Goal: Information Seeking & Learning: Learn about a topic

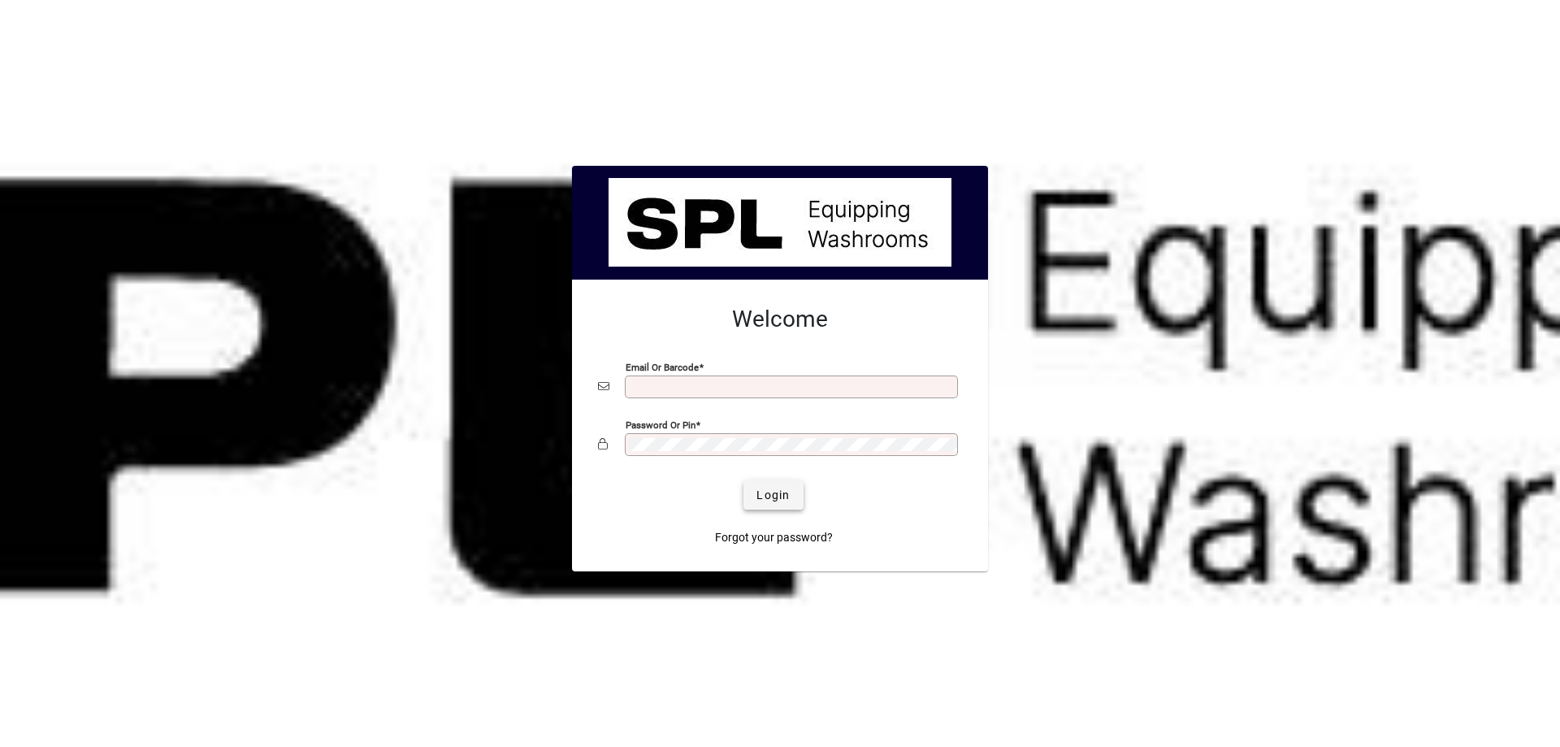
type input "**********"
click at [764, 488] on span "Login" at bounding box center [772, 495] width 33 height 17
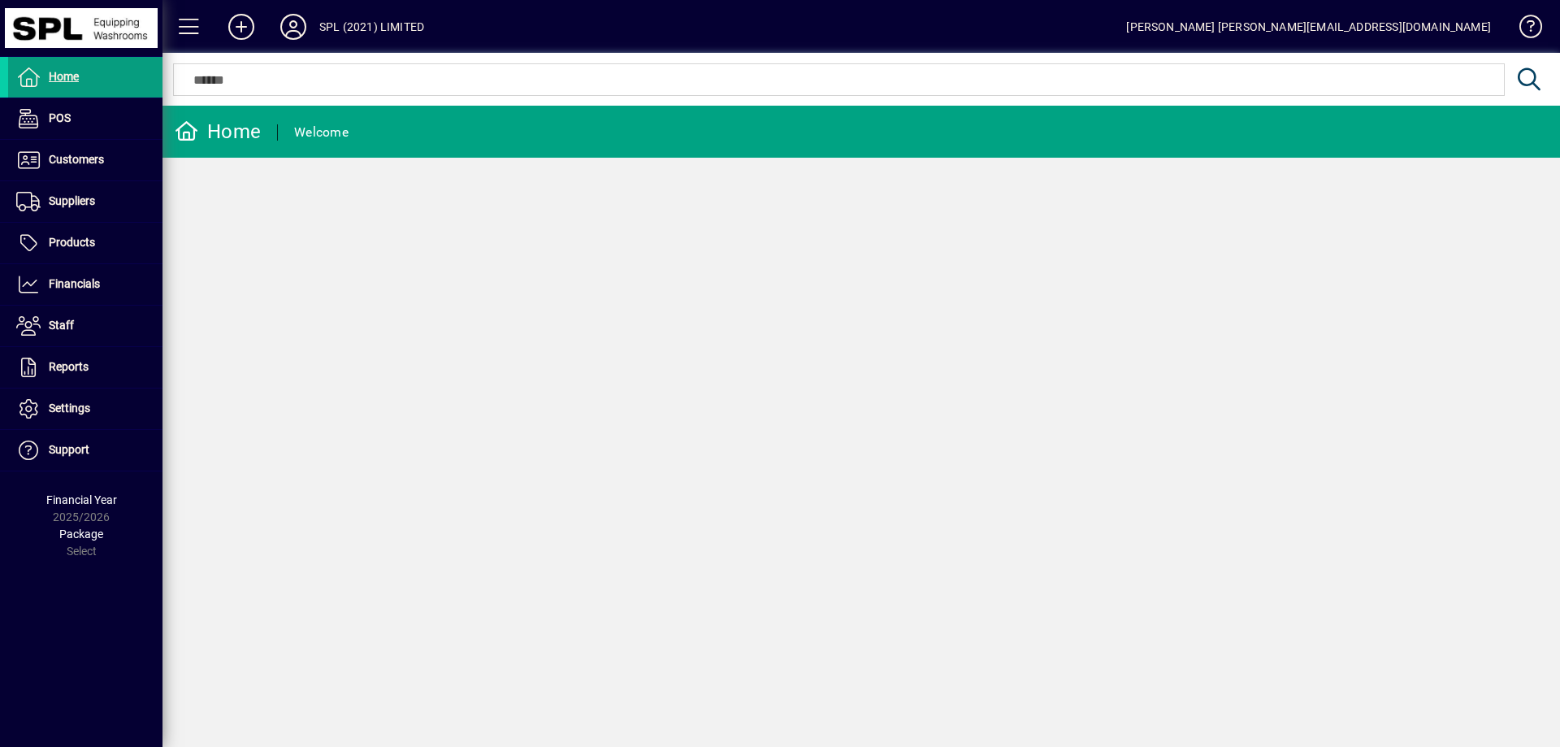
click at [298, 76] on input "text" at bounding box center [838, 79] width 1306 height 19
click at [376, 85] on input "text" at bounding box center [838, 79] width 1306 height 19
click at [265, 80] on input "text" at bounding box center [838, 79] width 1306 height 19
drag, startPoint x: 239, startPoint y: 99, endPoint x: 183, endPoint y: 71, distance: 62.5
click at [233, 100] on div at bounding box center [856, 79] width 1389 height 53
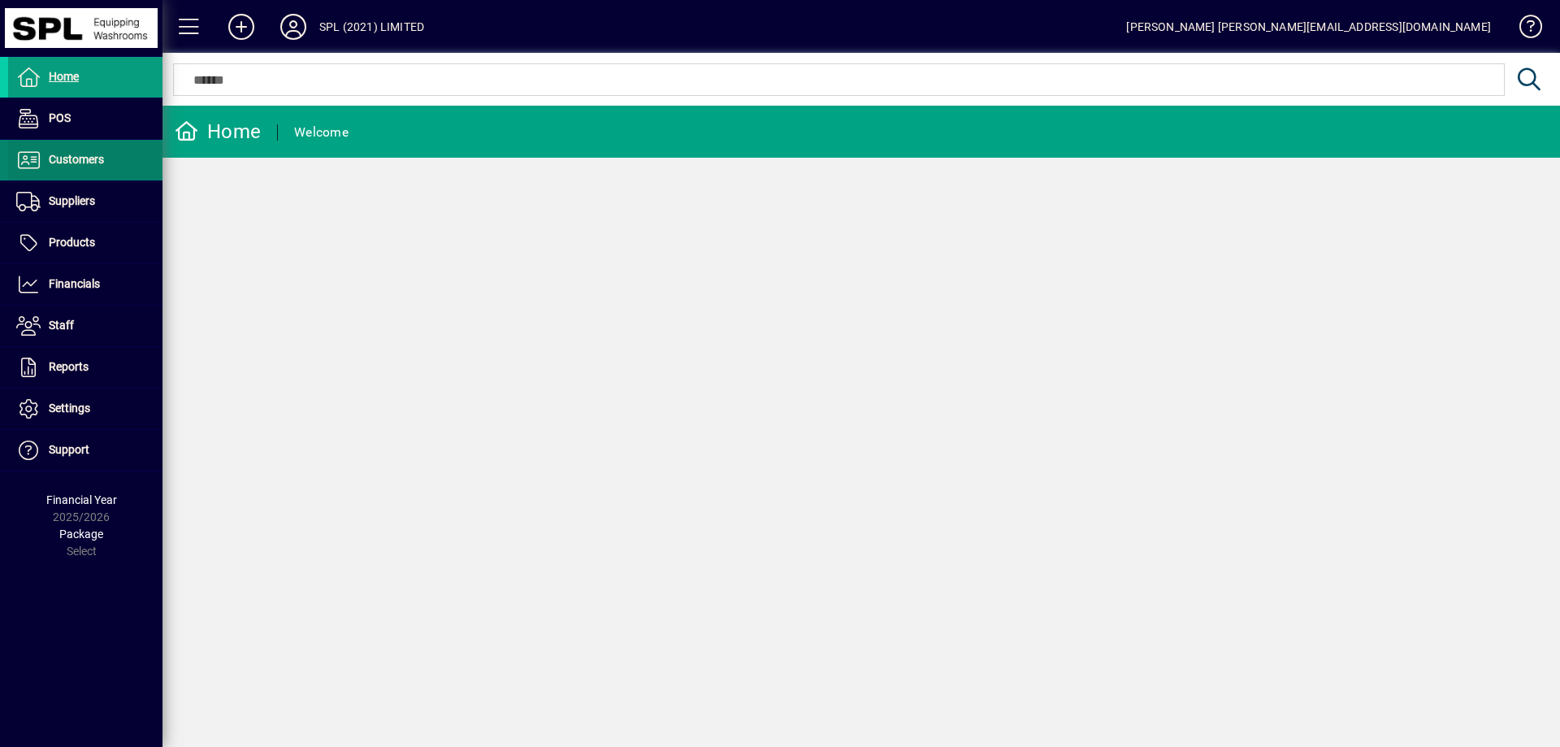
click at [103, 154] on span "Customers" at bounding box center [76, 159] width 55 height 13
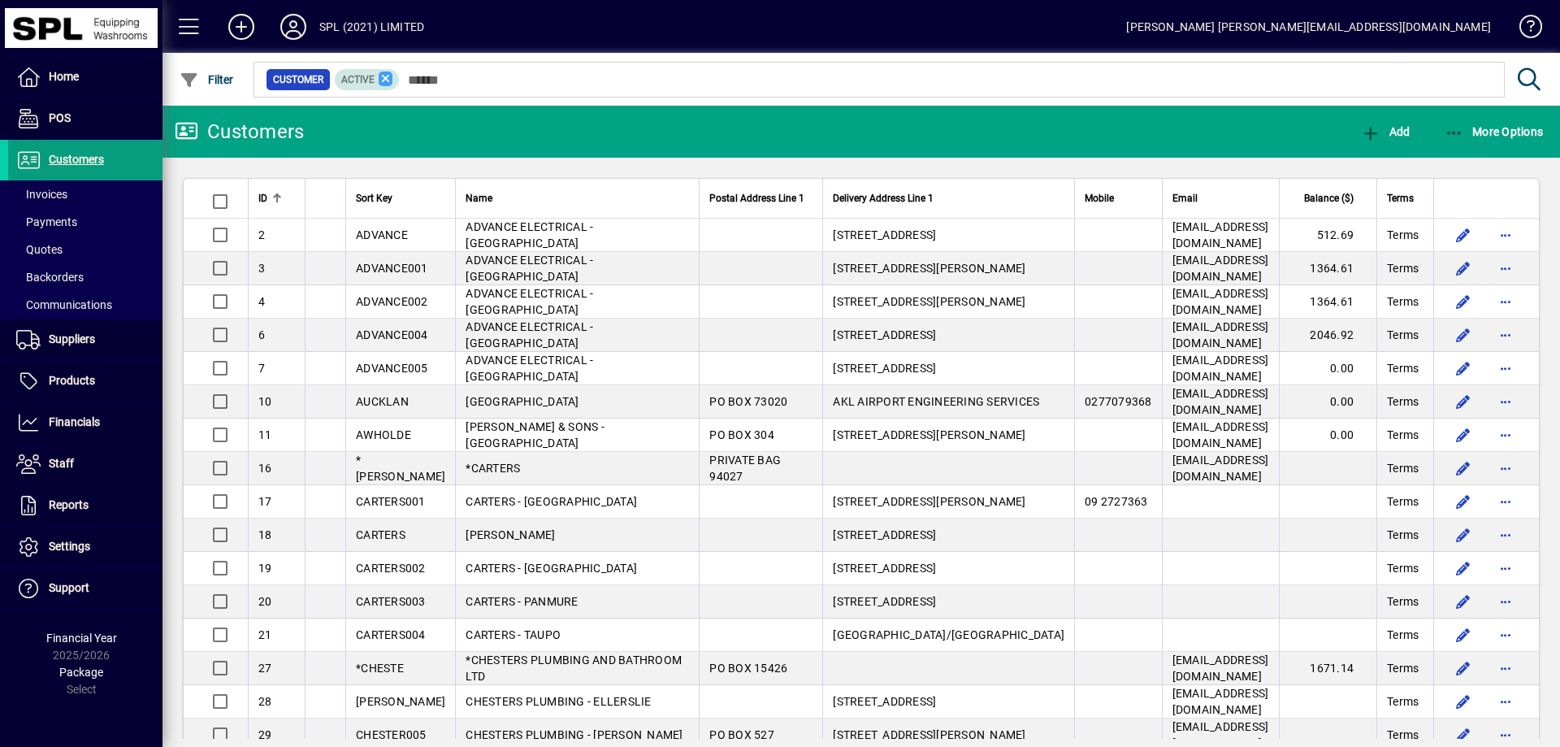
click at [386, 75] on icon at bounding box center [386, 78] width 15 height 15
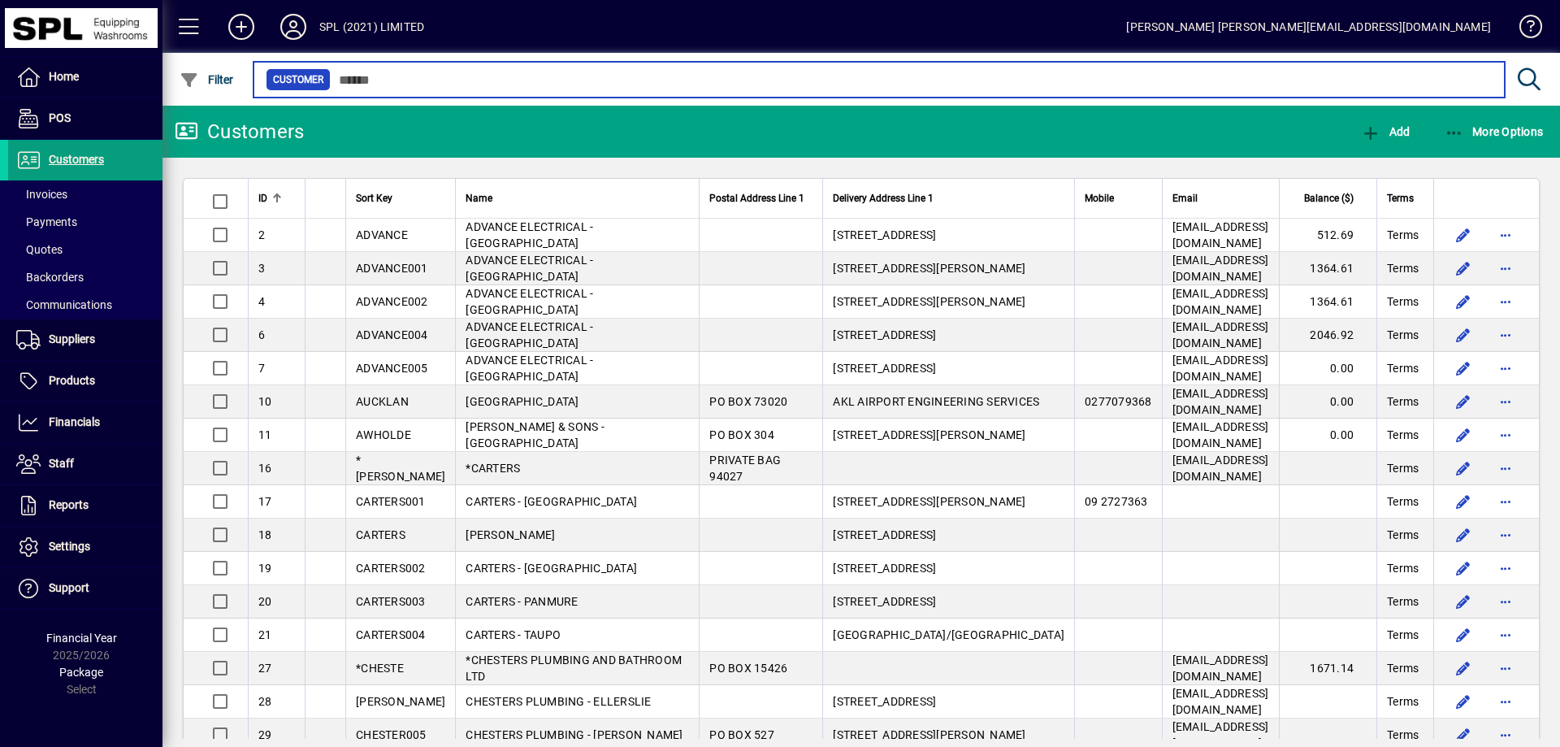
click at [400, 88] on input "text" at bounding box center [911, 79] width 1161 height 23
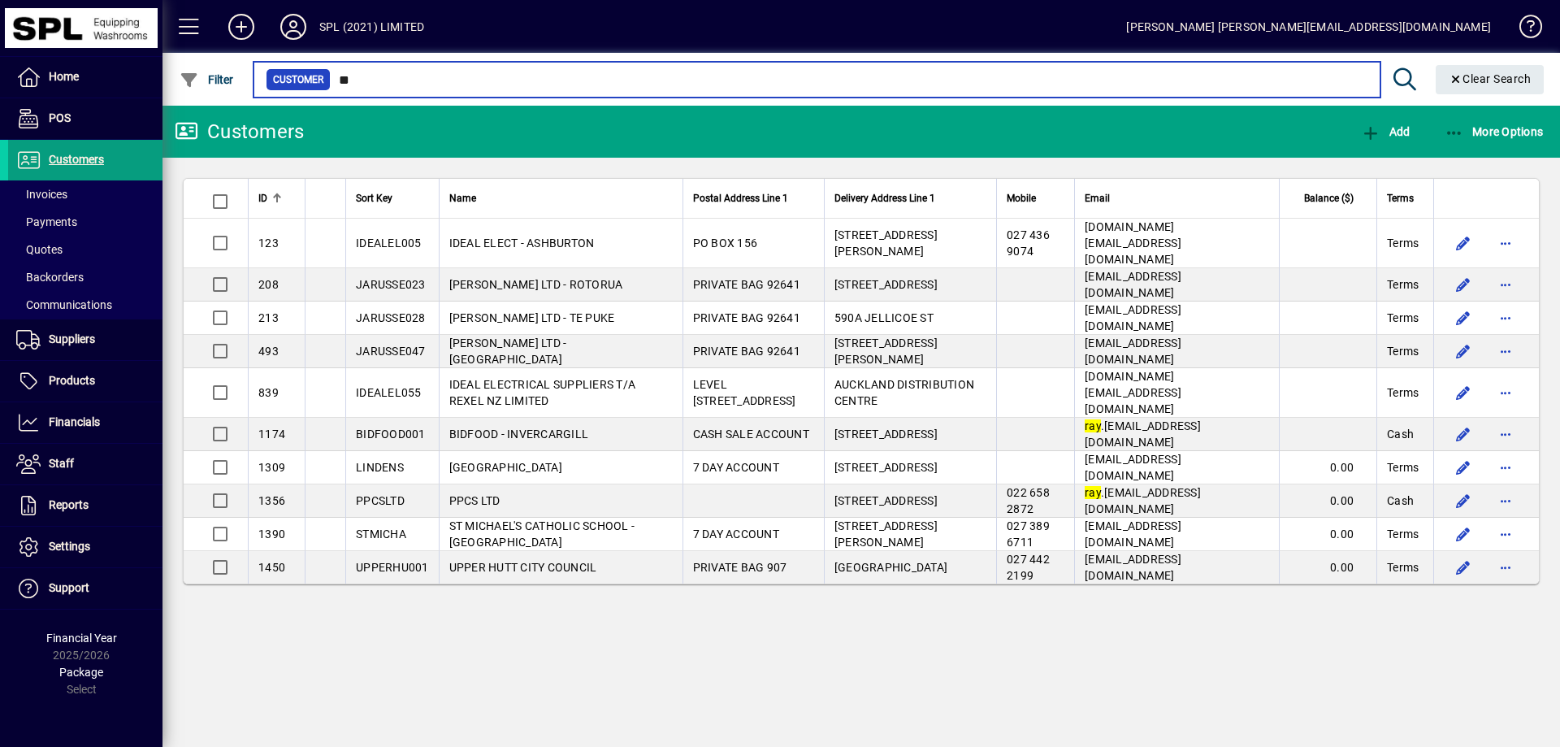
type input "*"
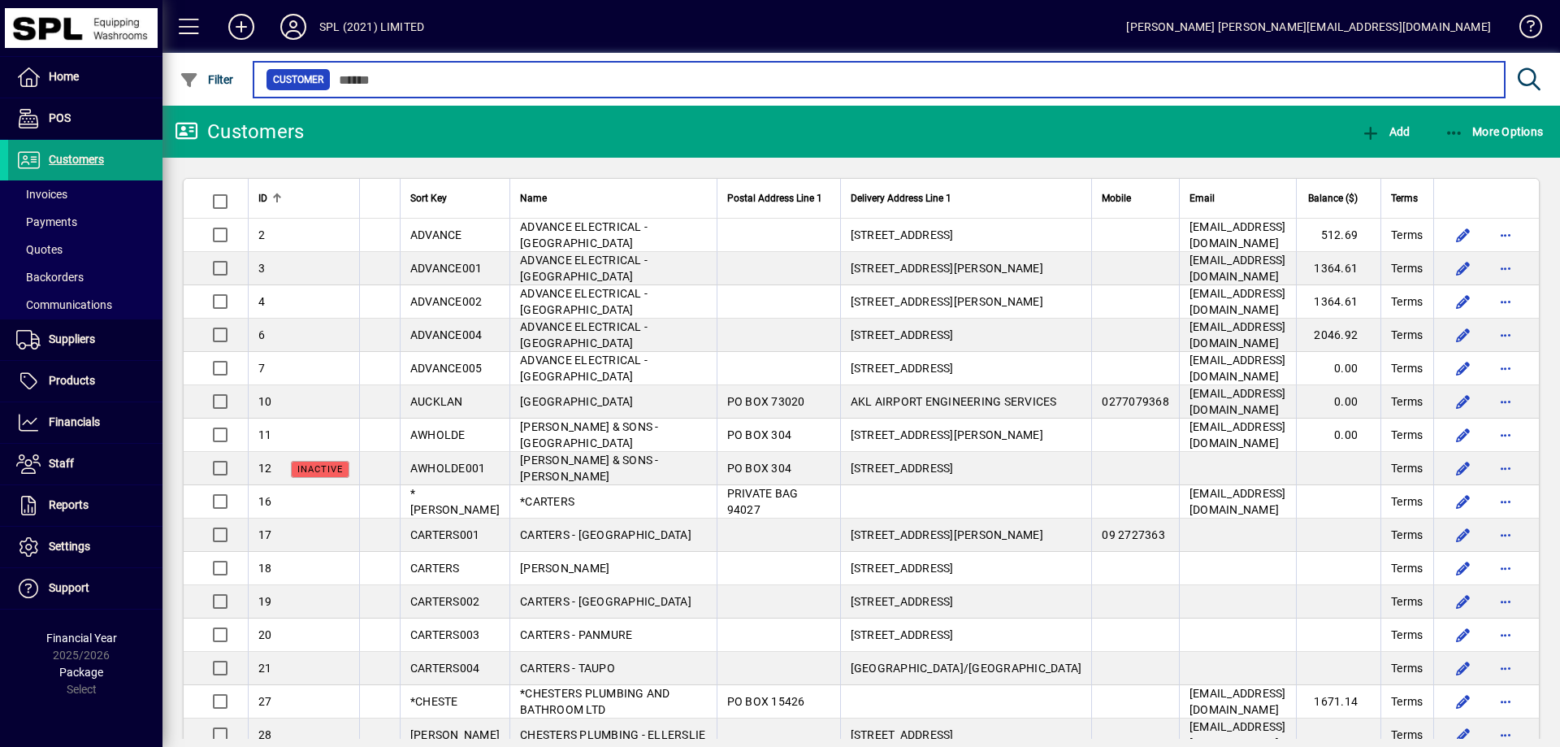
click at [444, 83] on input "text" at bounding box center [911, 79] width 1161 height 23
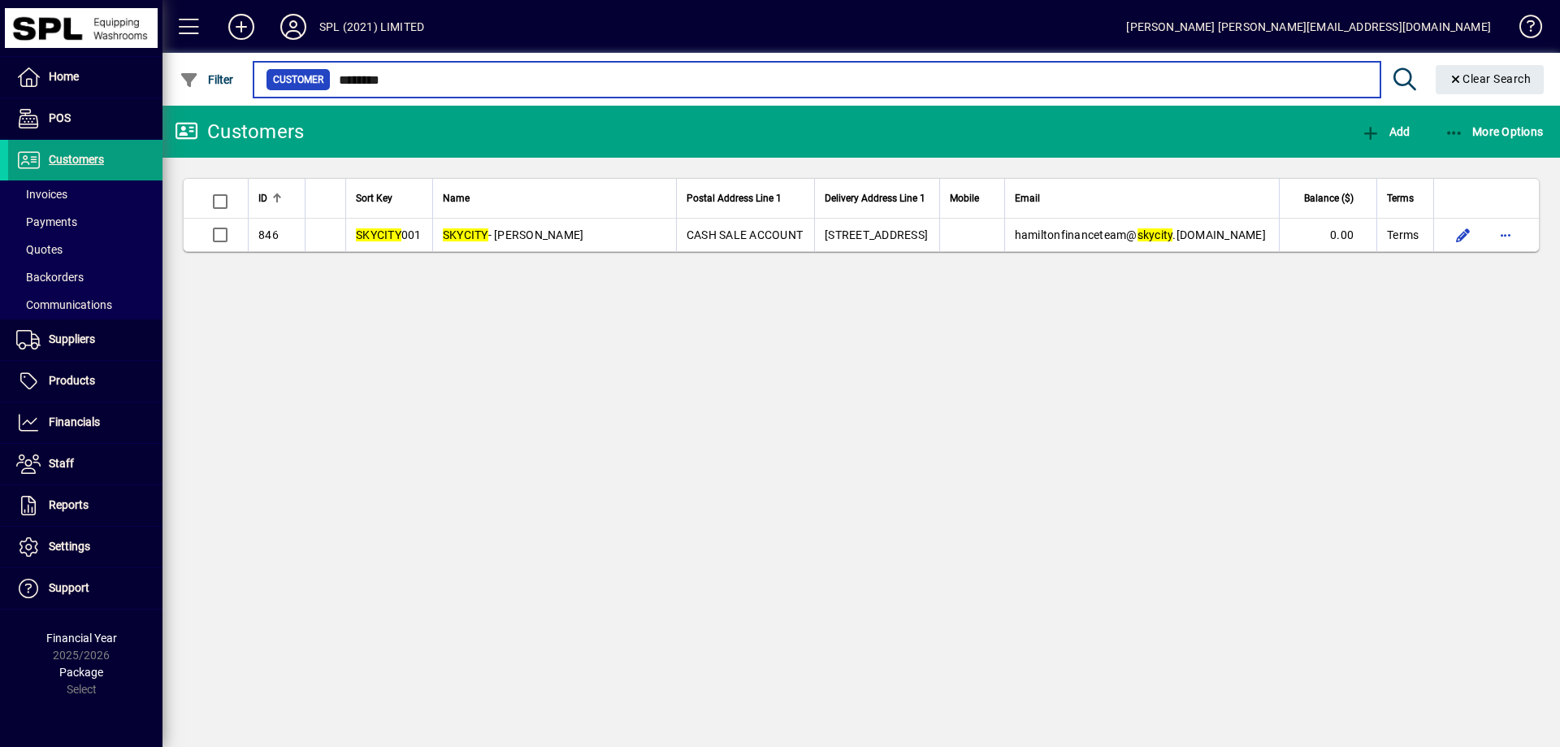
type input "********"
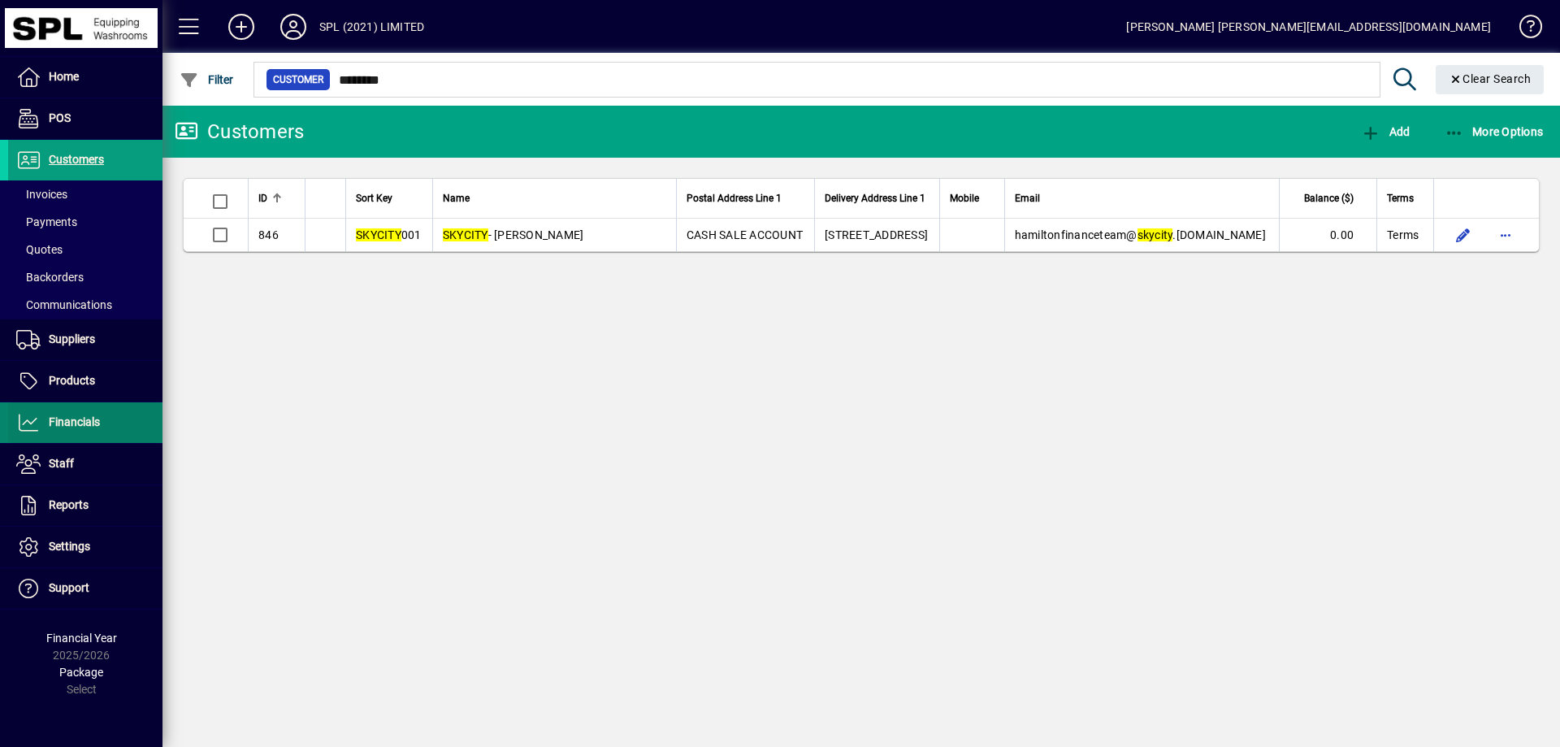
click at [80, 429] on span "Financials" at bounding box center [54, 422] width 92 height 19
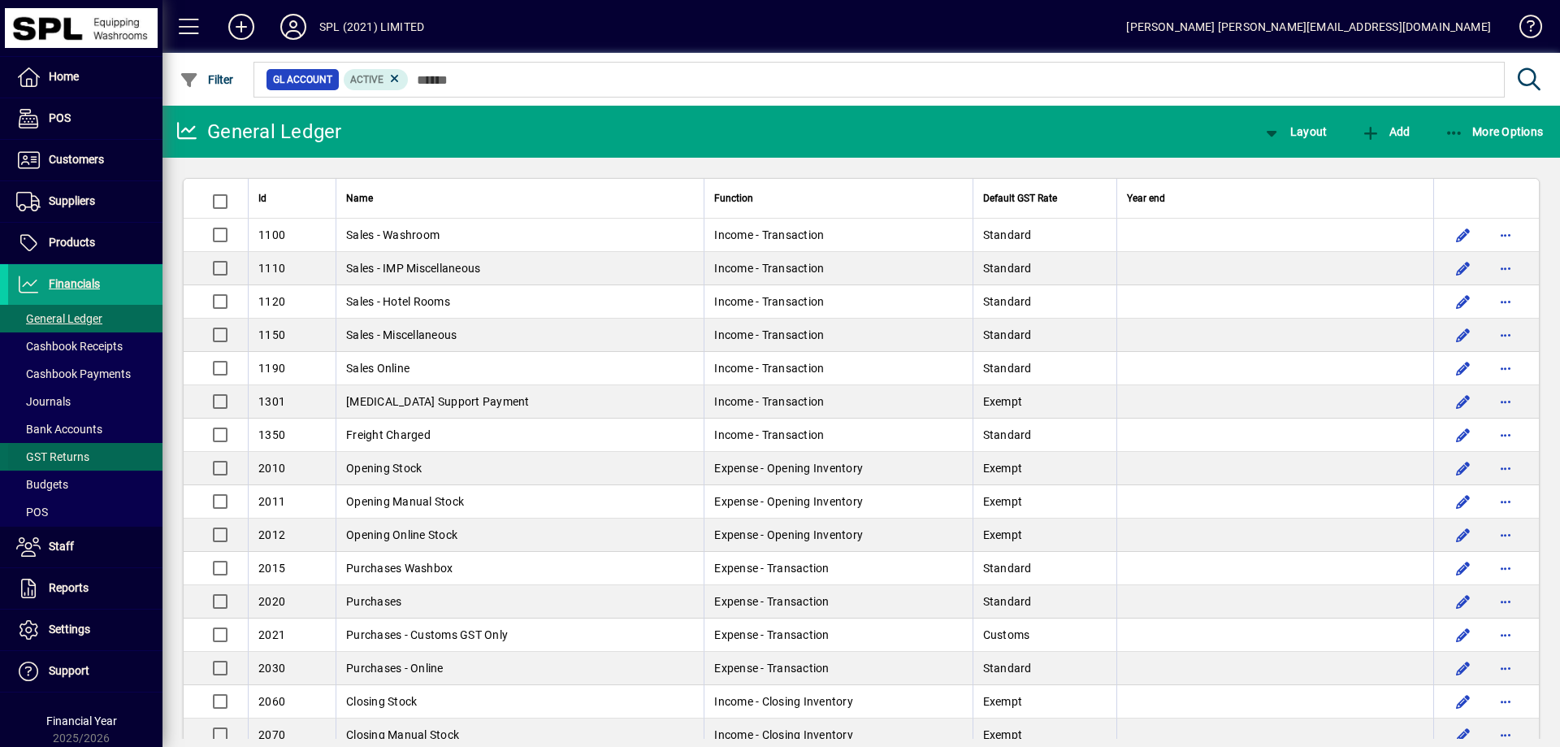
click at [68, 449] on span "GST Returns" at bounding box center [48, 456] width 81 height 17
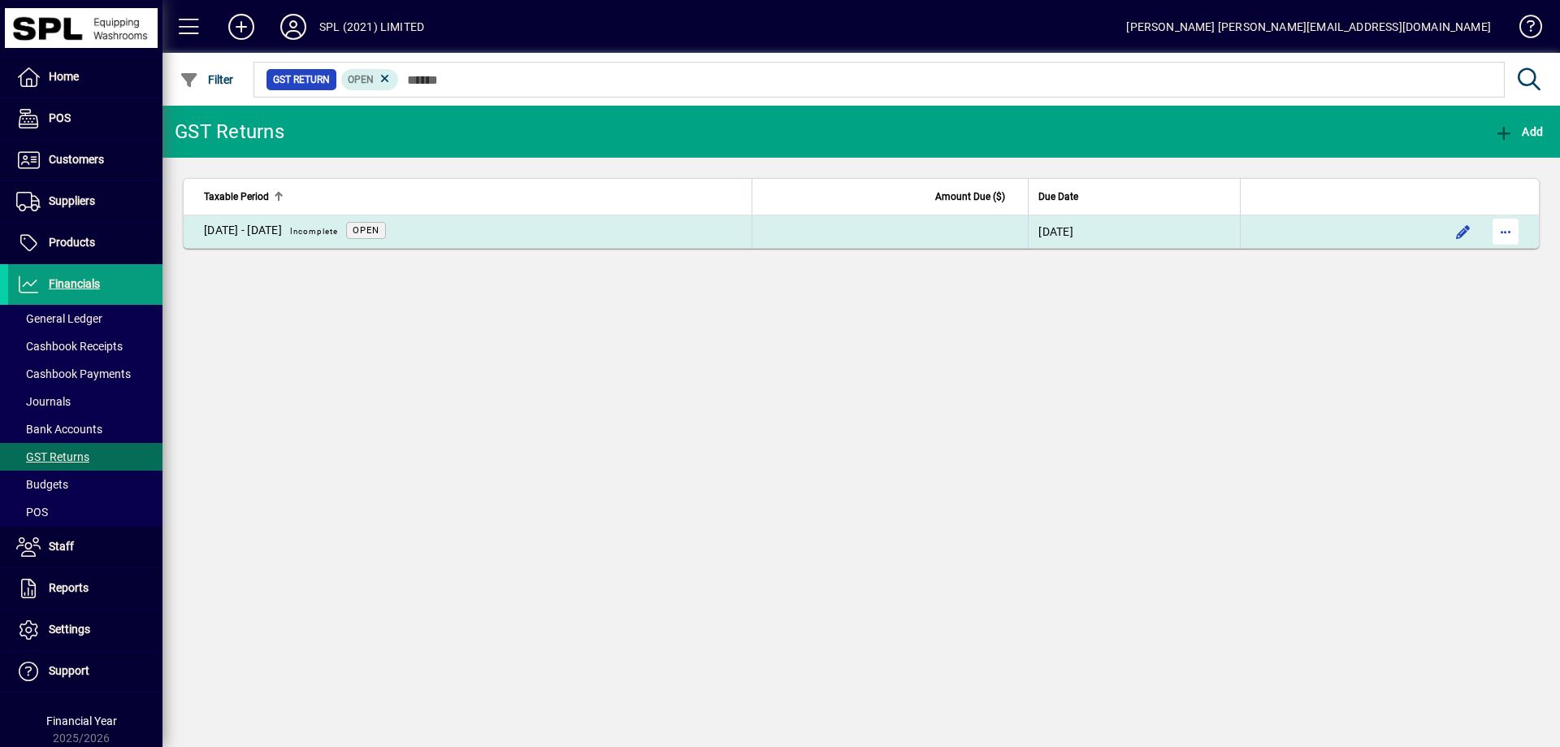
click at [1508, 236] on span "button" at bounding box center [1505, 231] width 39 height 39
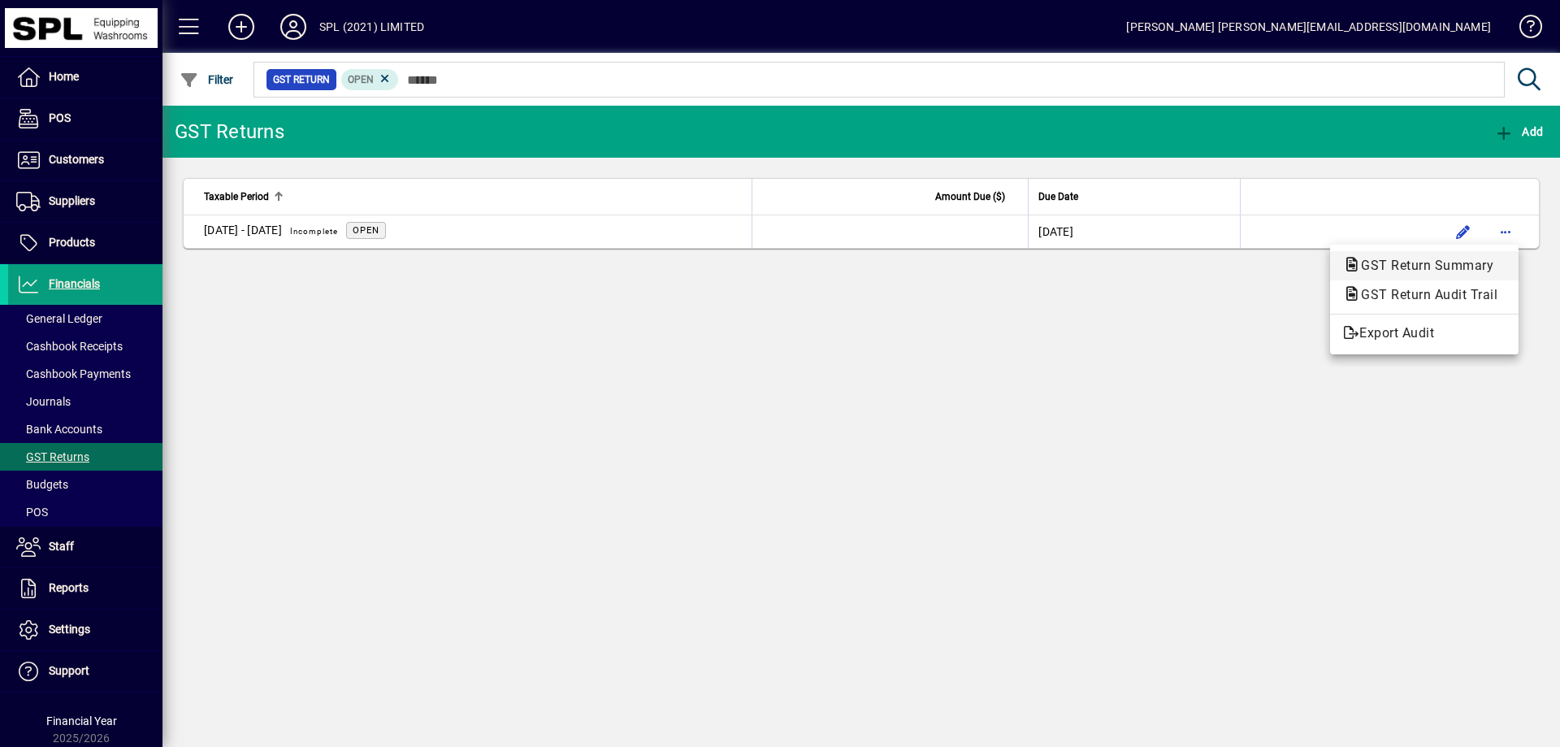
click at [1468, 264] on span "GST Return Summary" at bounding box center [1422, 265] width 158 height 15
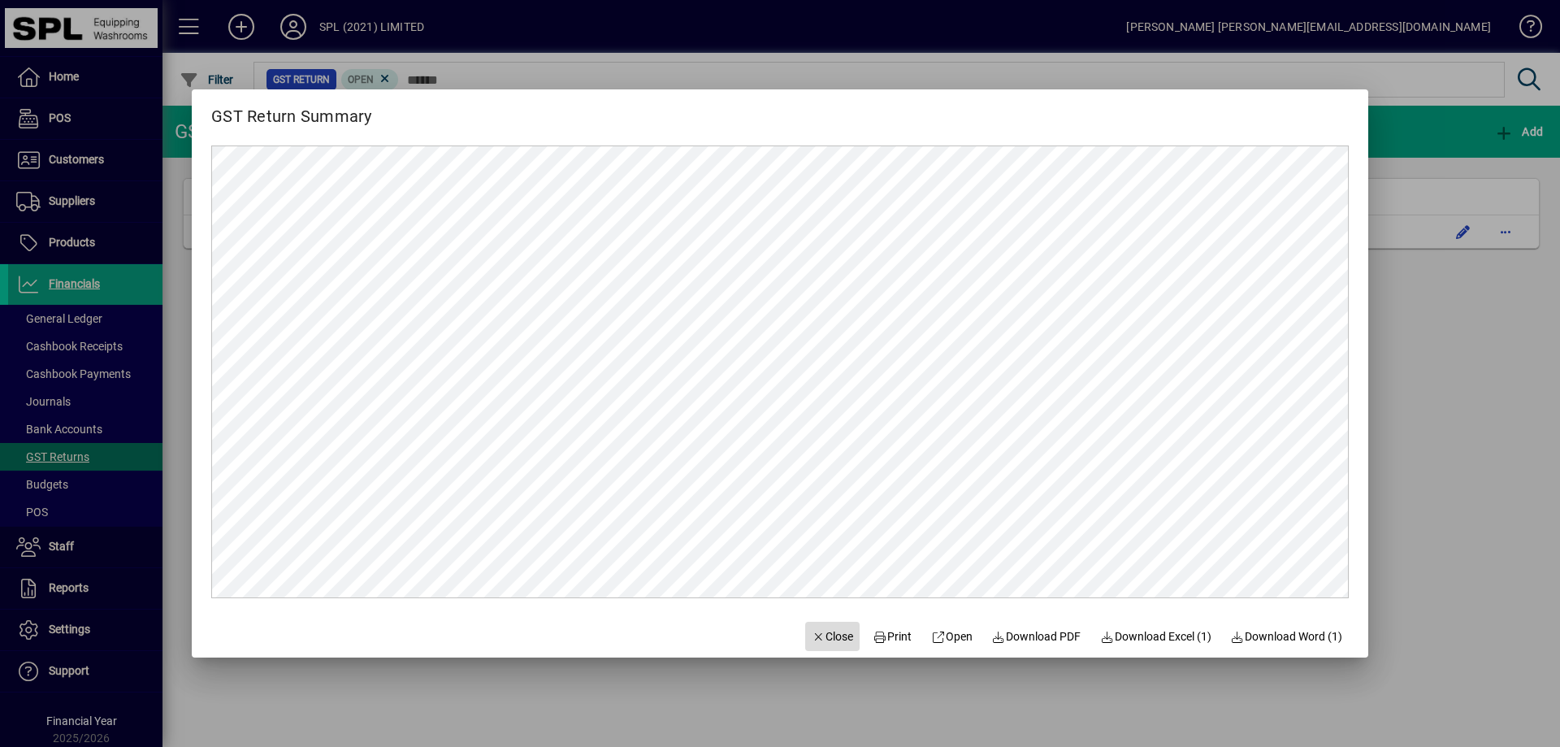
click at [827, 640] on span "Close" at bounding box center [832, 636] width 42 height 17
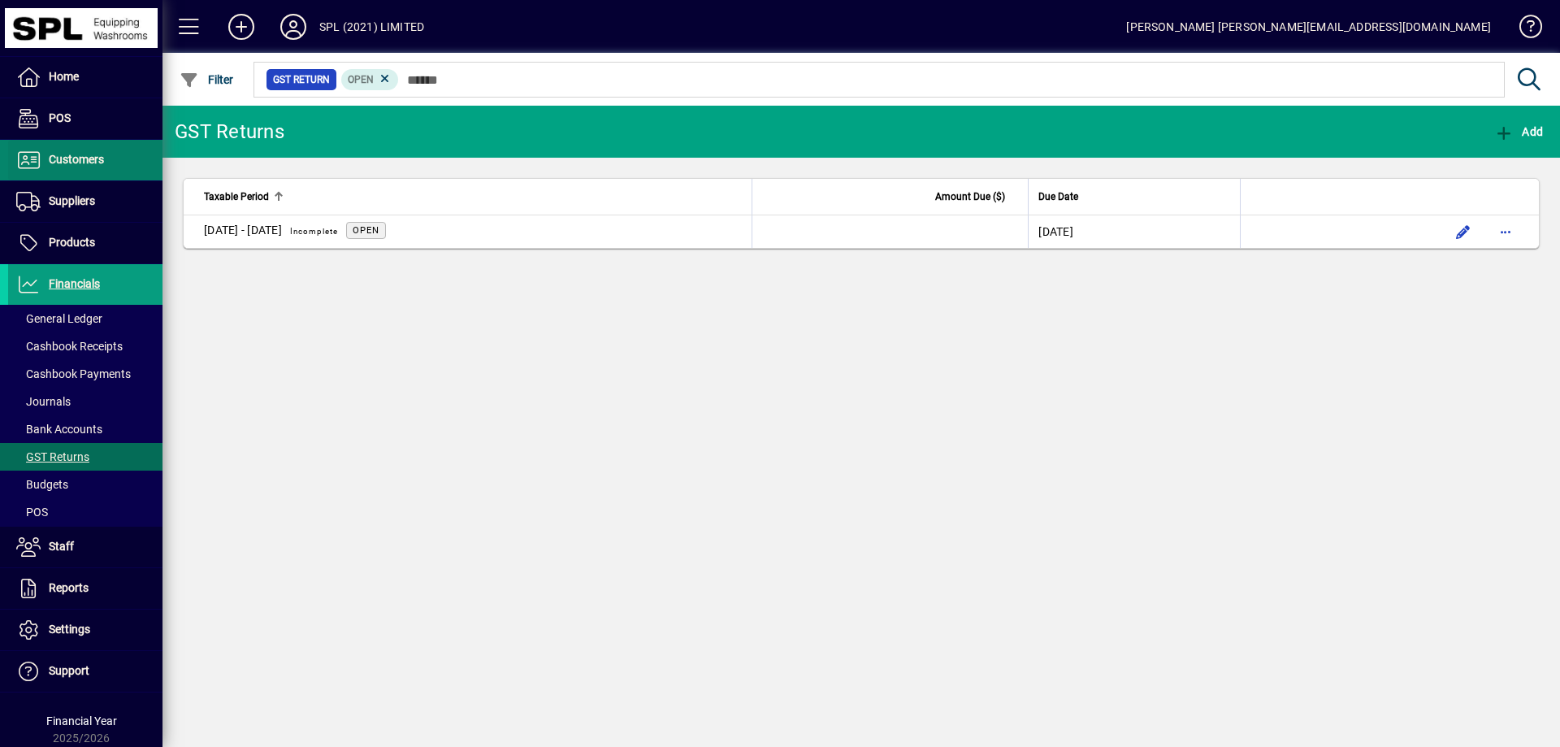
click at [82, 161] on span "Customers" at bounding box center [76, 159] width 55 height 13
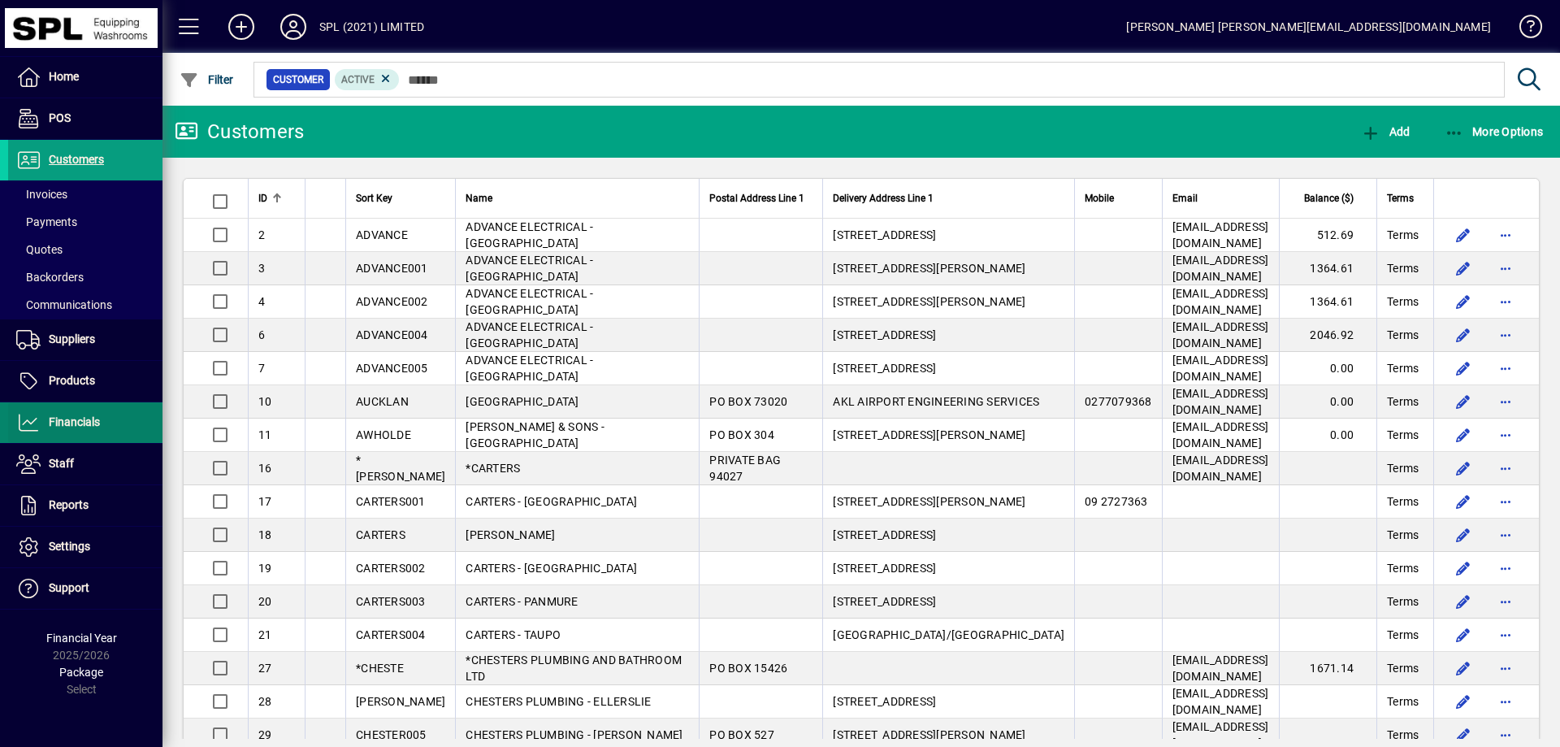
click at [124, 431] on span at bounding box center [85, 422] width 154 height 39
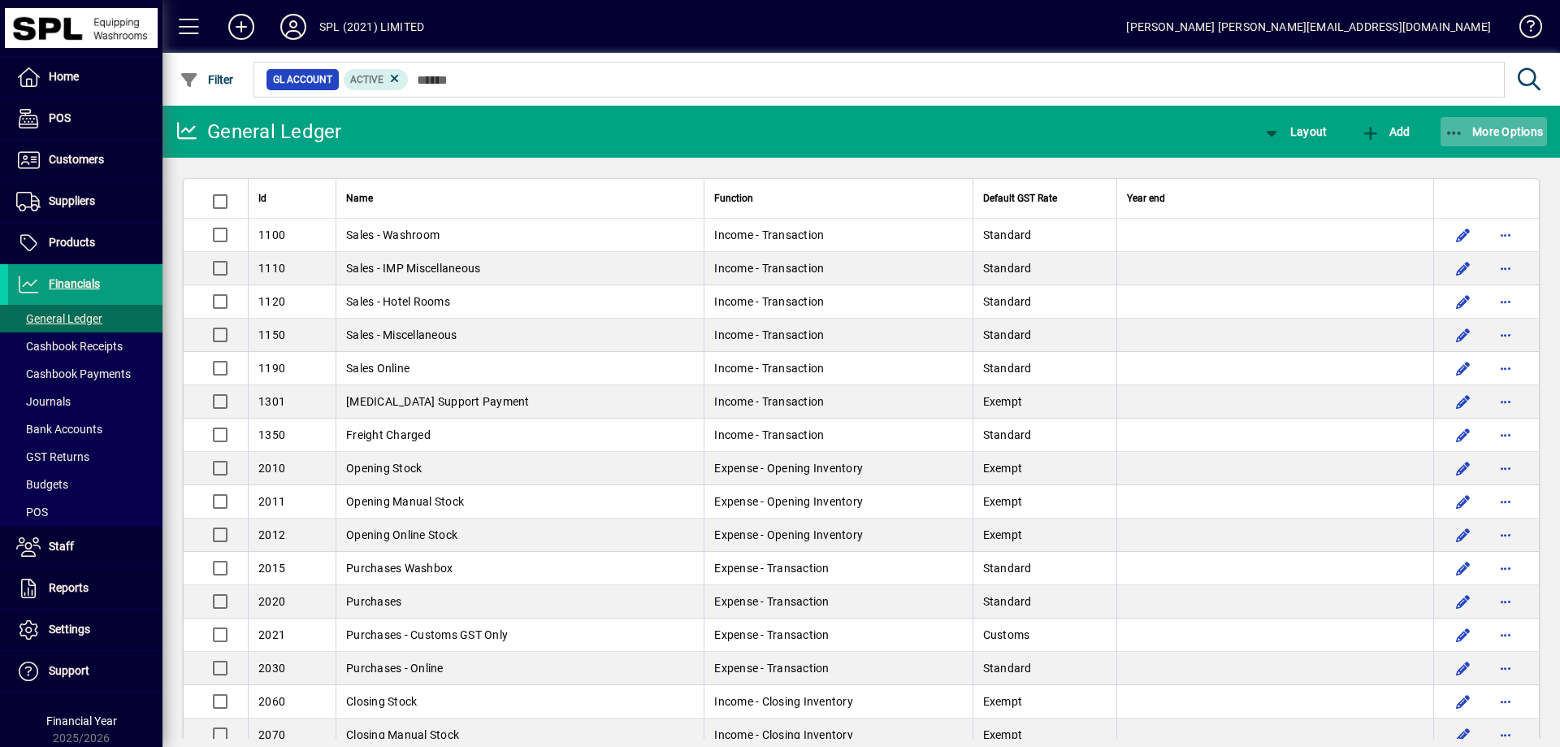
click at [1453, 125] on icon "button" at bounding box center [1454, 133] width 20 height 16
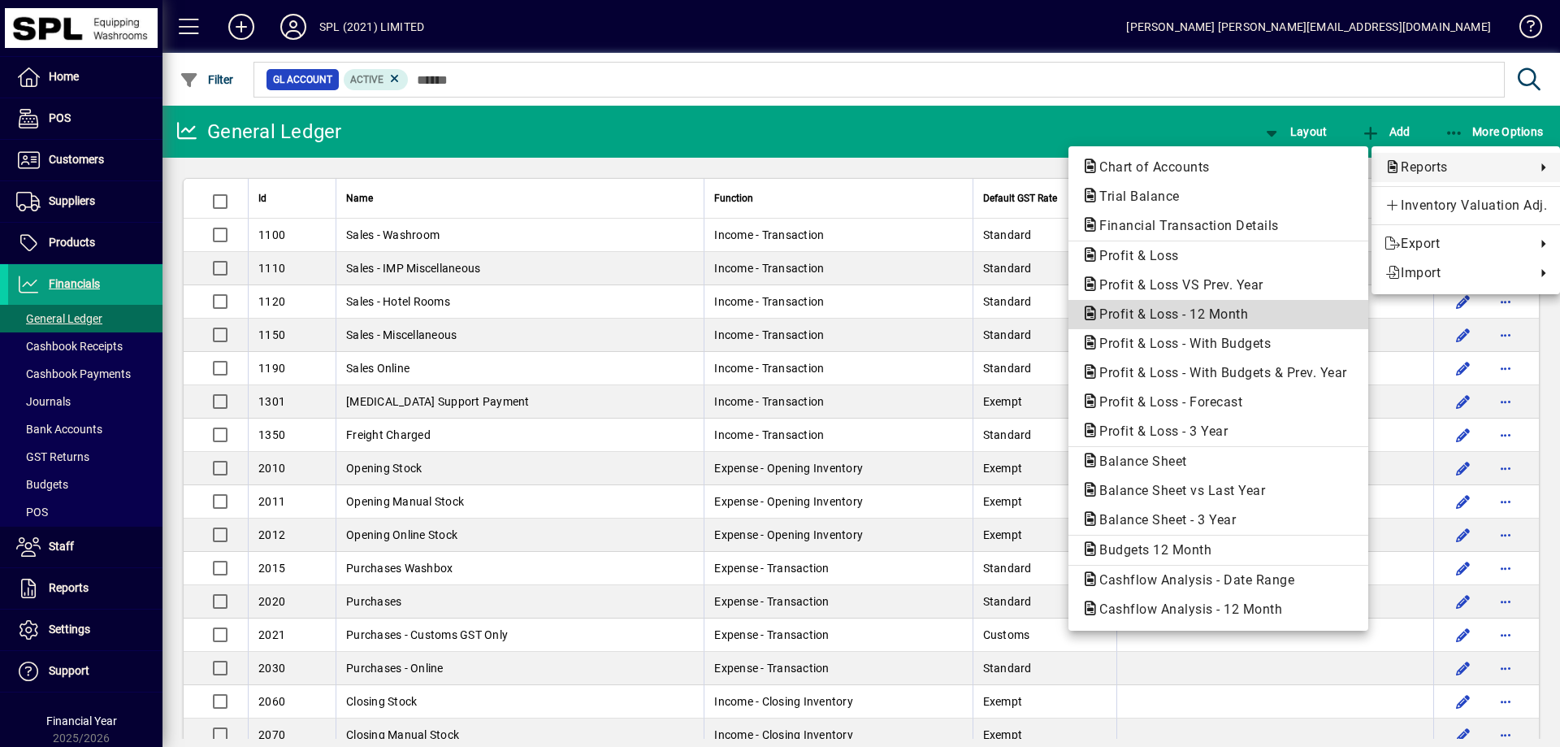
click at [1225, 309] on span "Profit & Loss - 12 Month" at bounding box center [1168, 313] width 175 height 15
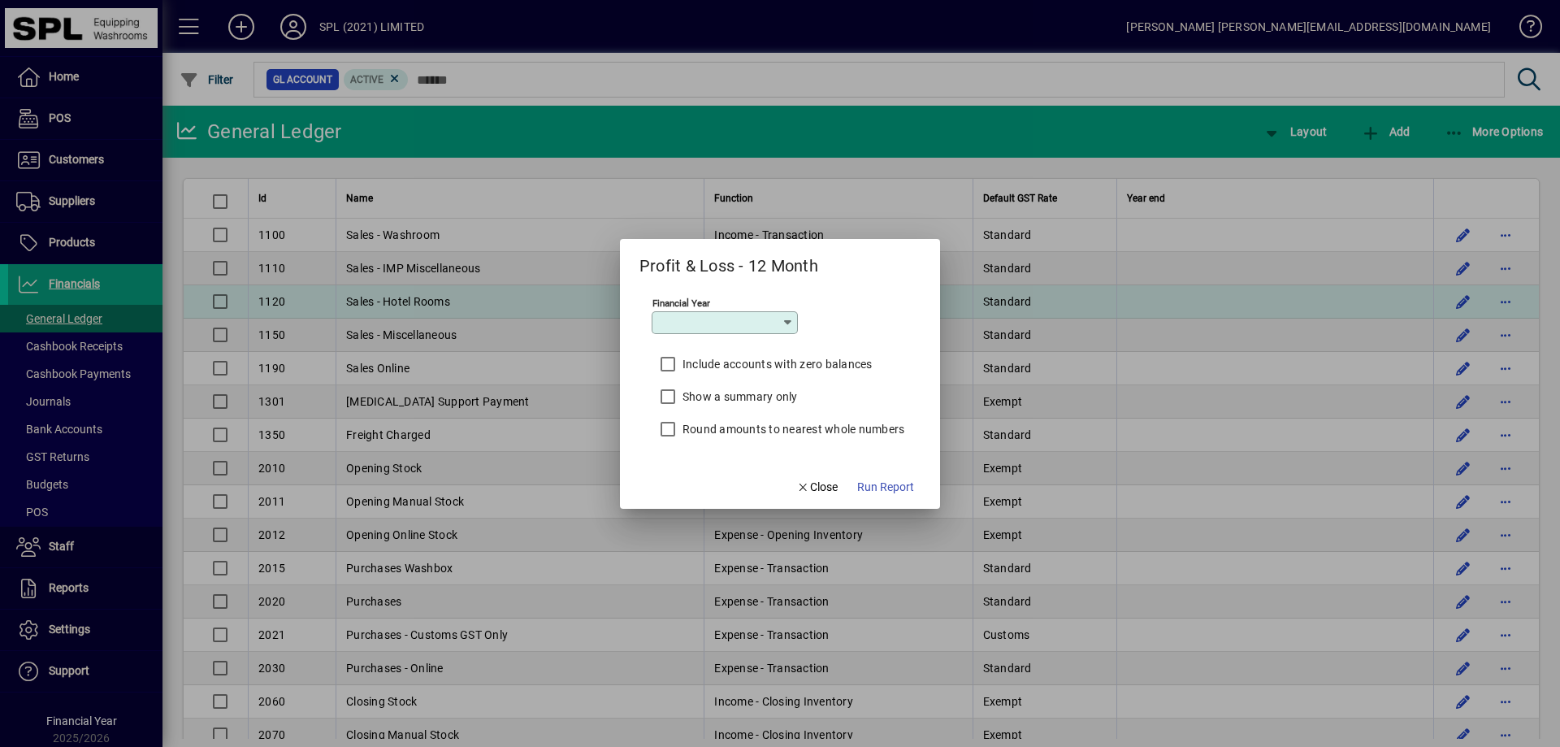
type input "*********"
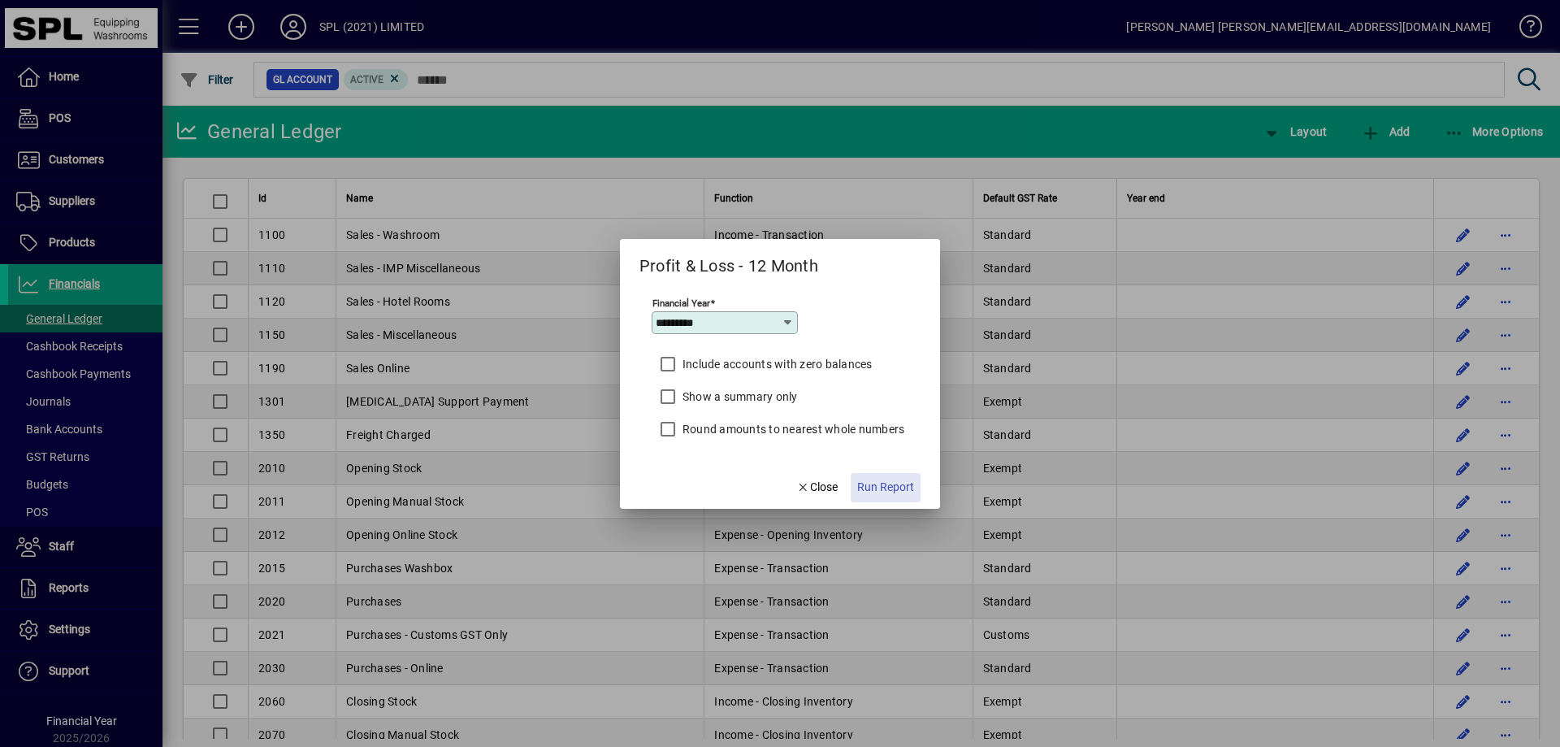
click at [902, 484] on span "Run Report" at bounding box center [885, 486] width 57 height 17
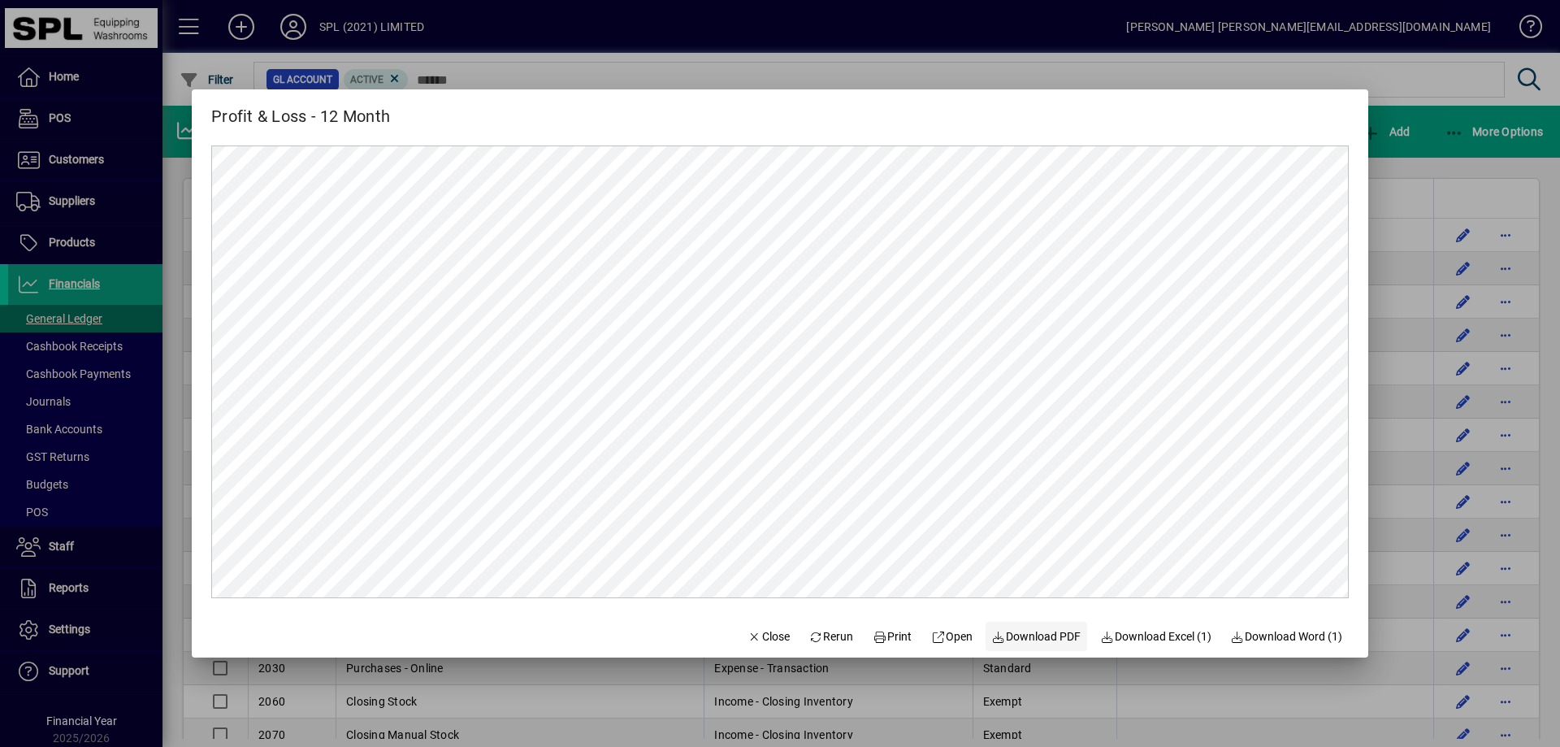
click at [1054, 643] on span "Download PDF" at bounding box center [1036, 636] width 89 height 17
click at [764, 628] on span "Close" at bounding box center [768, 636] width 42 height 17
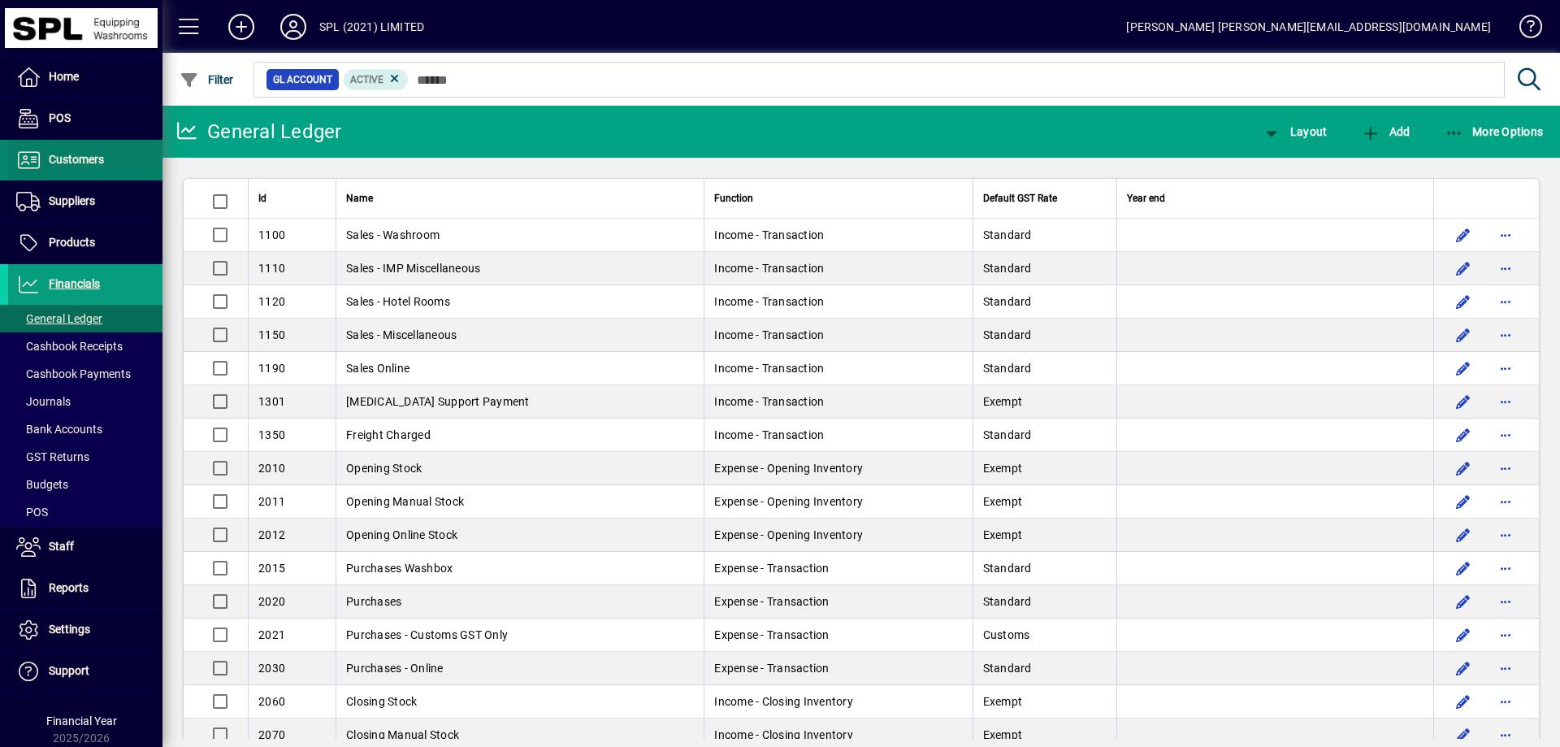
click at [84, 172] on span at bounding box center [85, 160] width 154 height 39
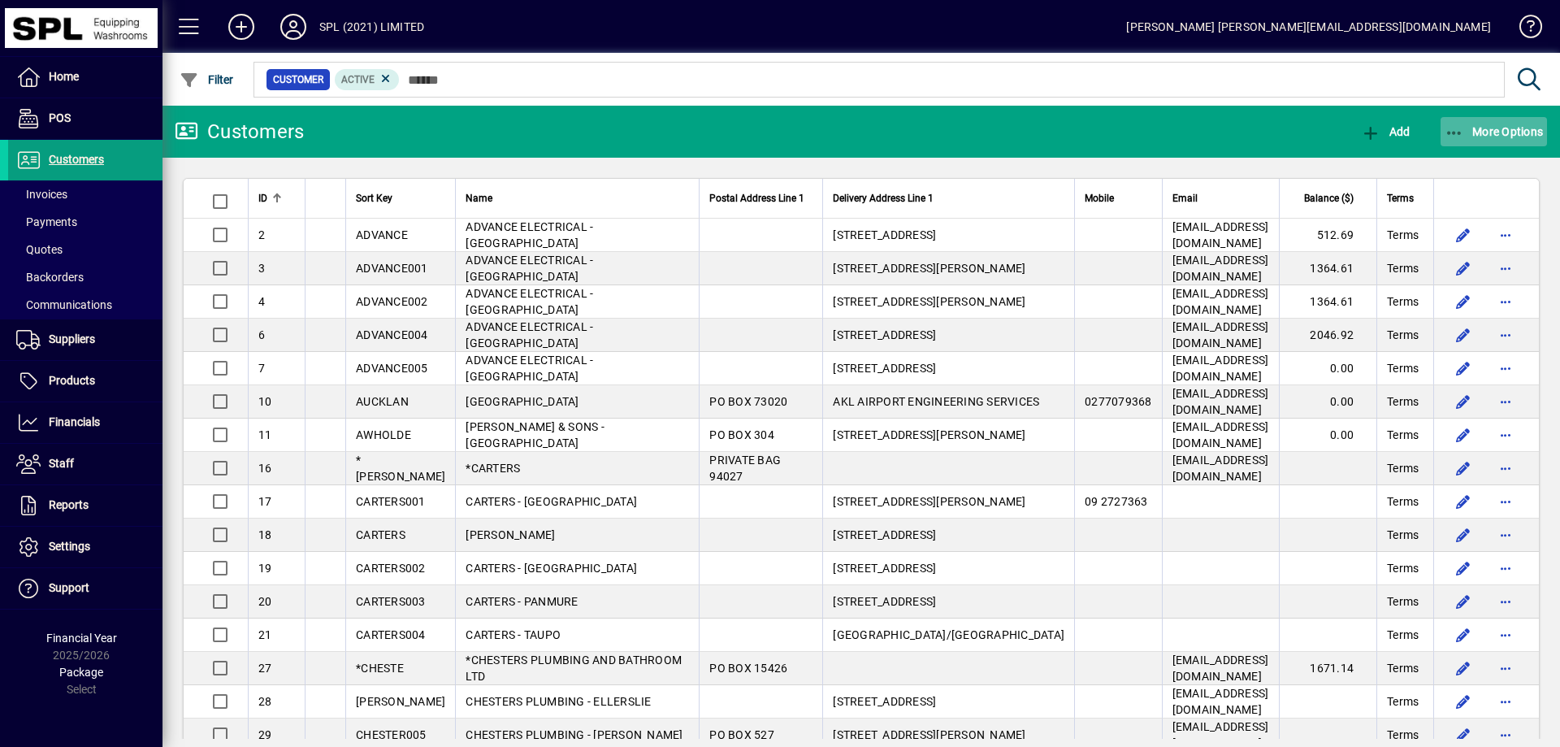
click at [1455, 128] on icon "button" at bounding box center [1454, 133] width 20 height 16
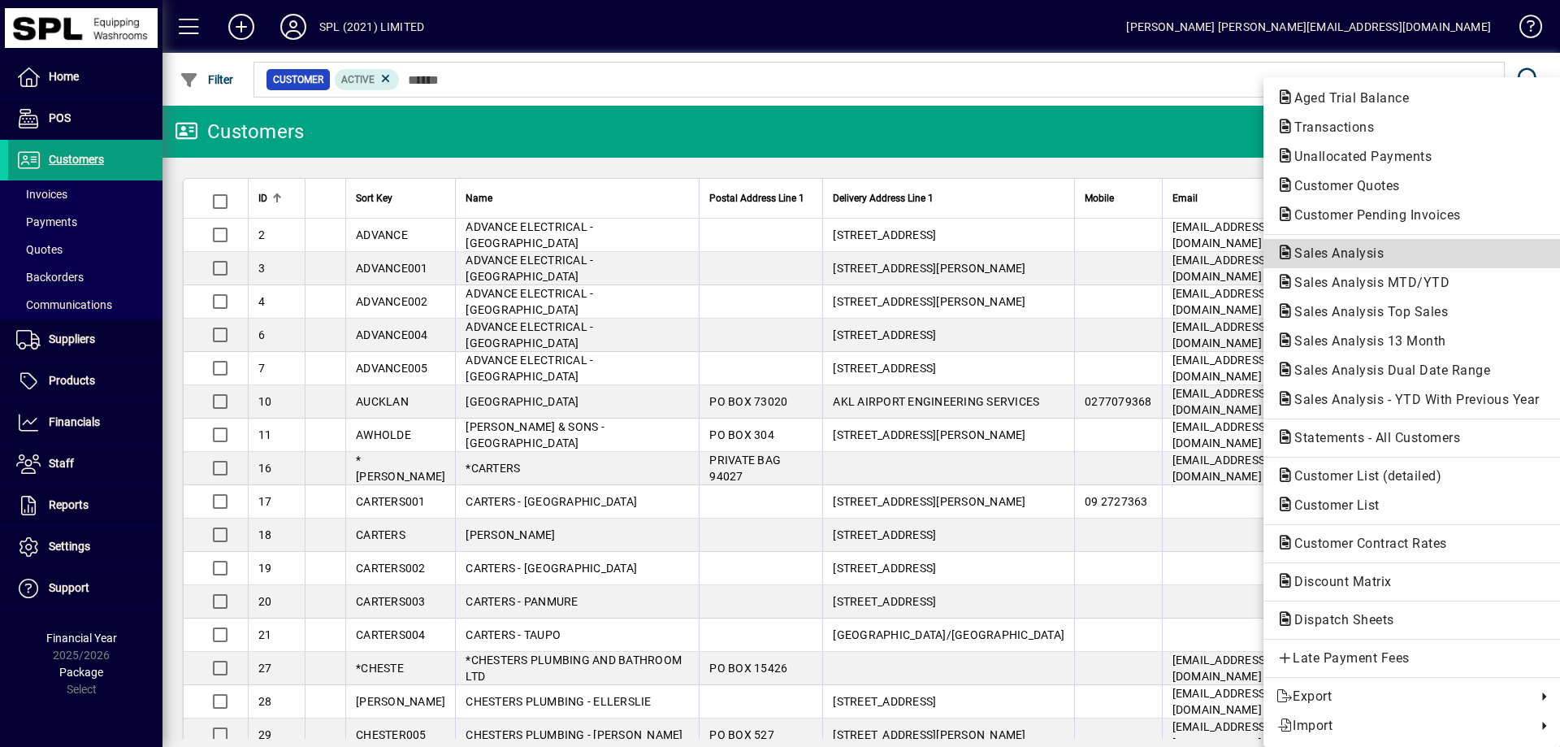
click at [1358, 248] on span "Sales Analysis" at bounding box center [1333, 252] width 115 height 15
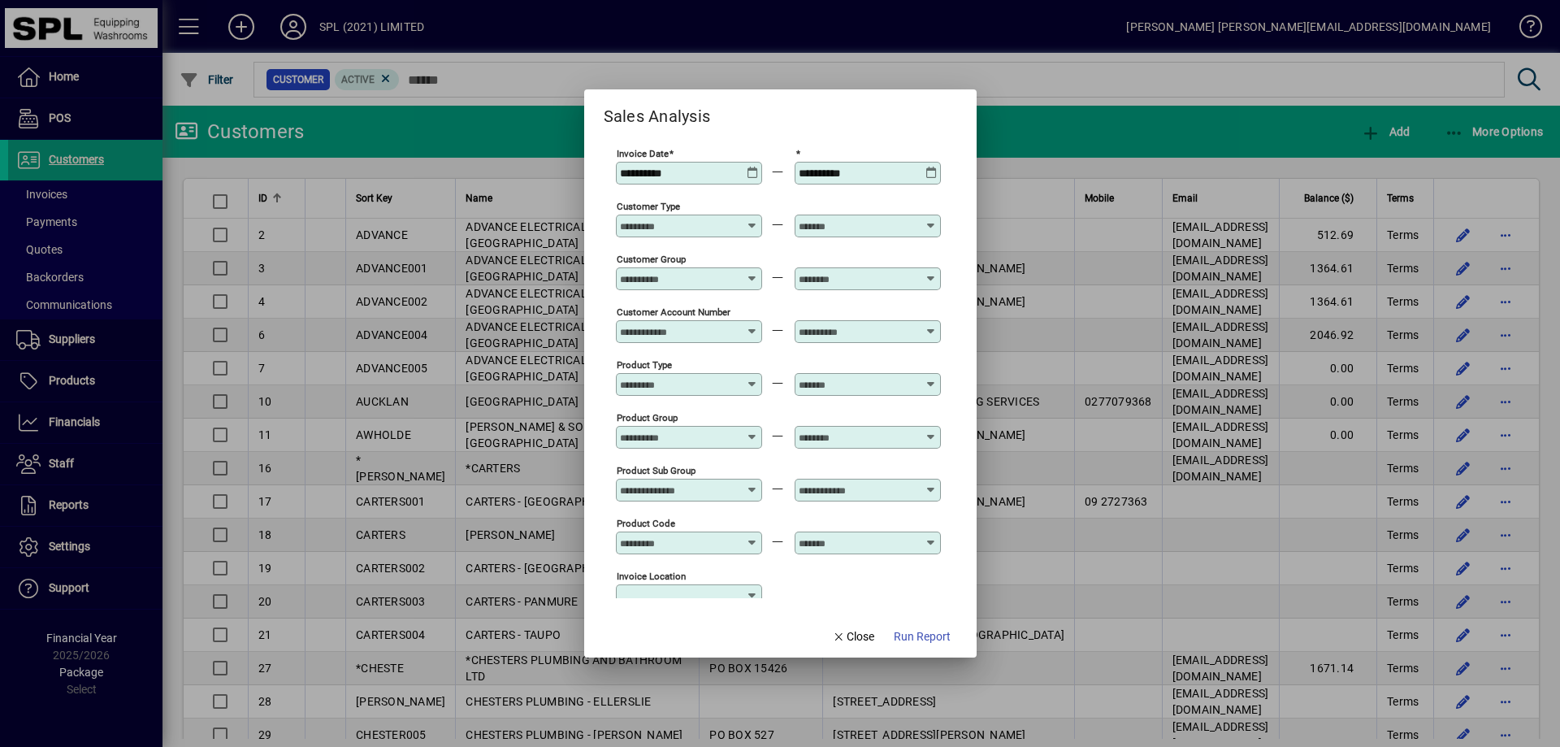
type input "**********"
click at [755, 167] on icon at bounding box center [753, 167] width 12 height 0
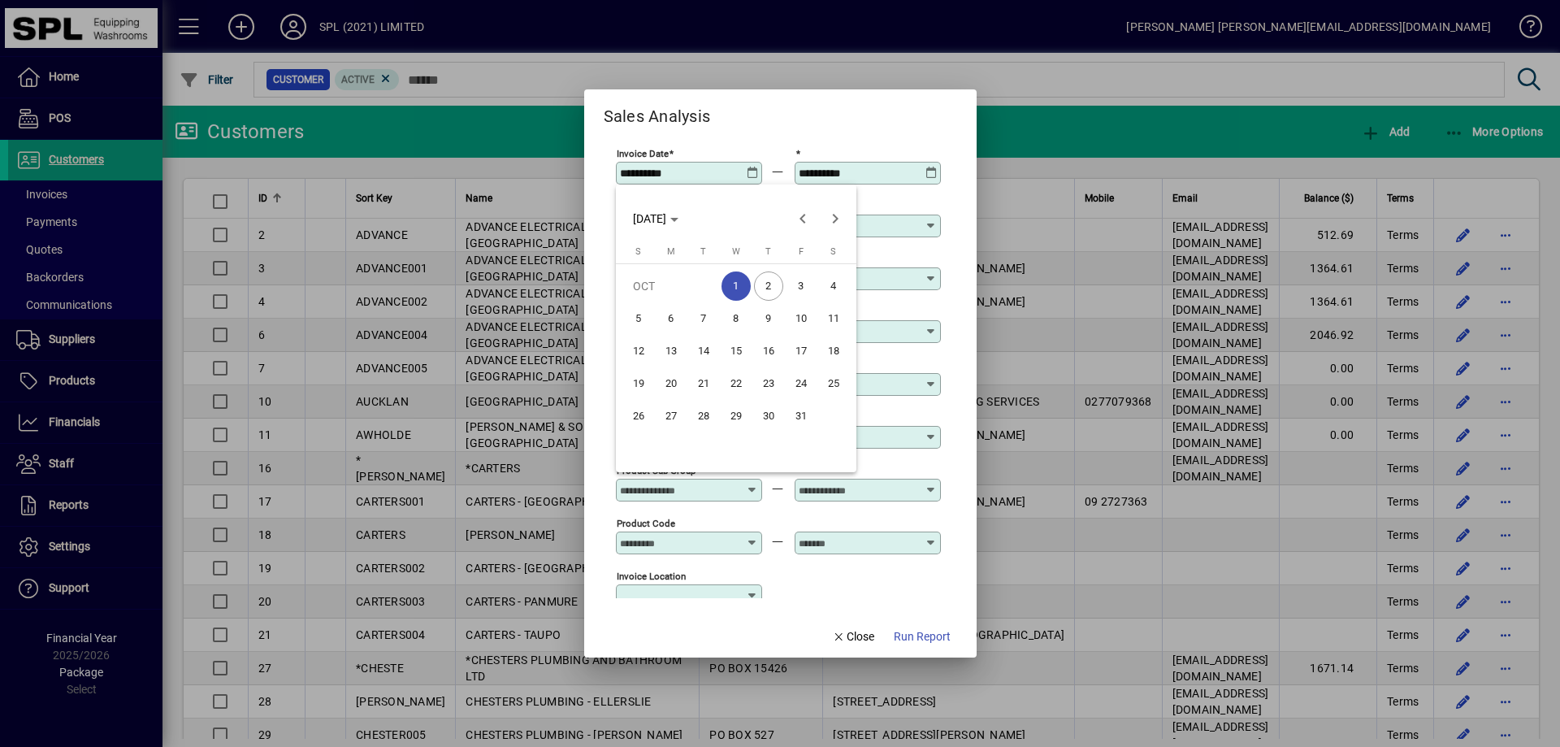
click at [732, 285] on span "1" at bounding box center [735, 285] width 29 height 29
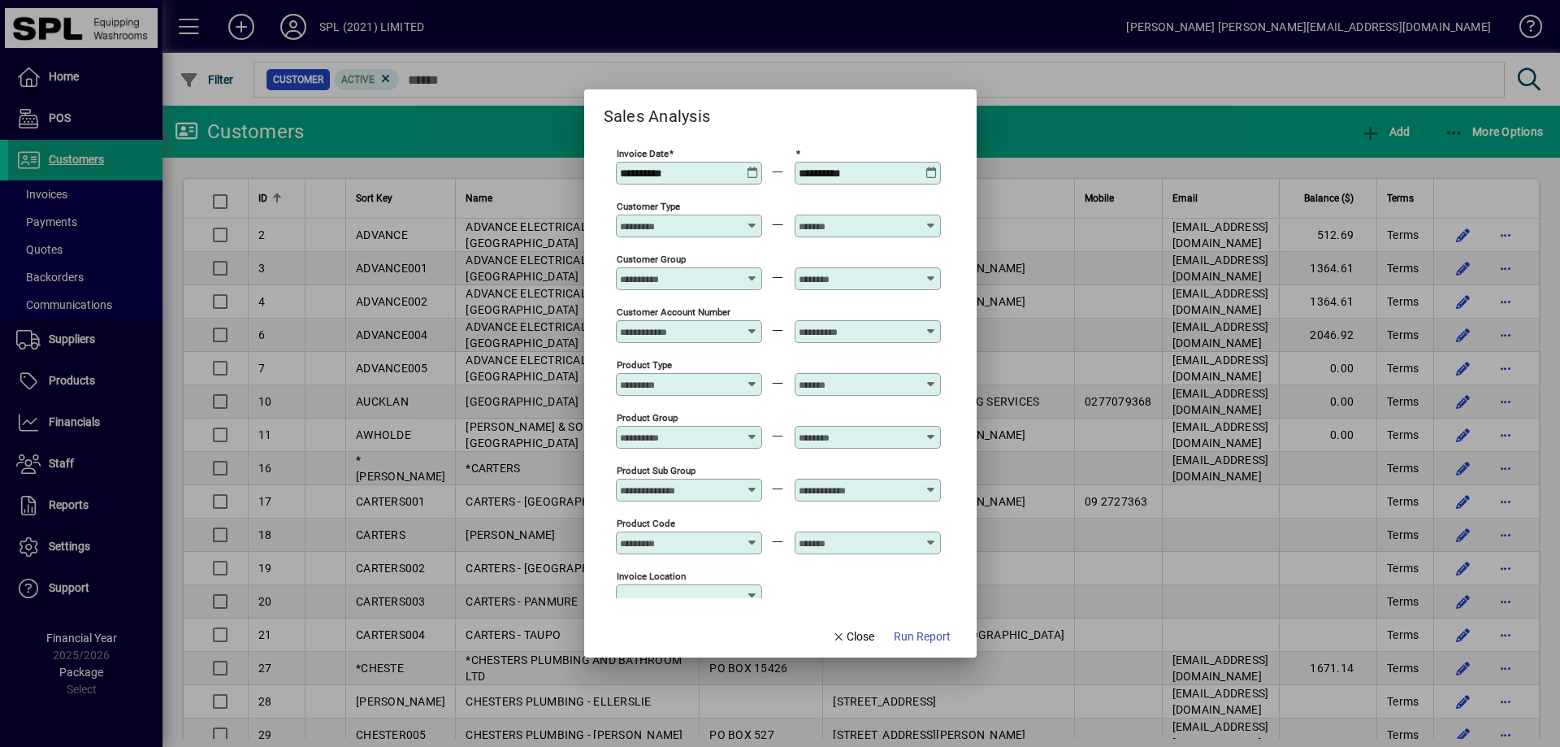
click at [930, 167] on icon at bounding box center [931, 167] width 12 height 0
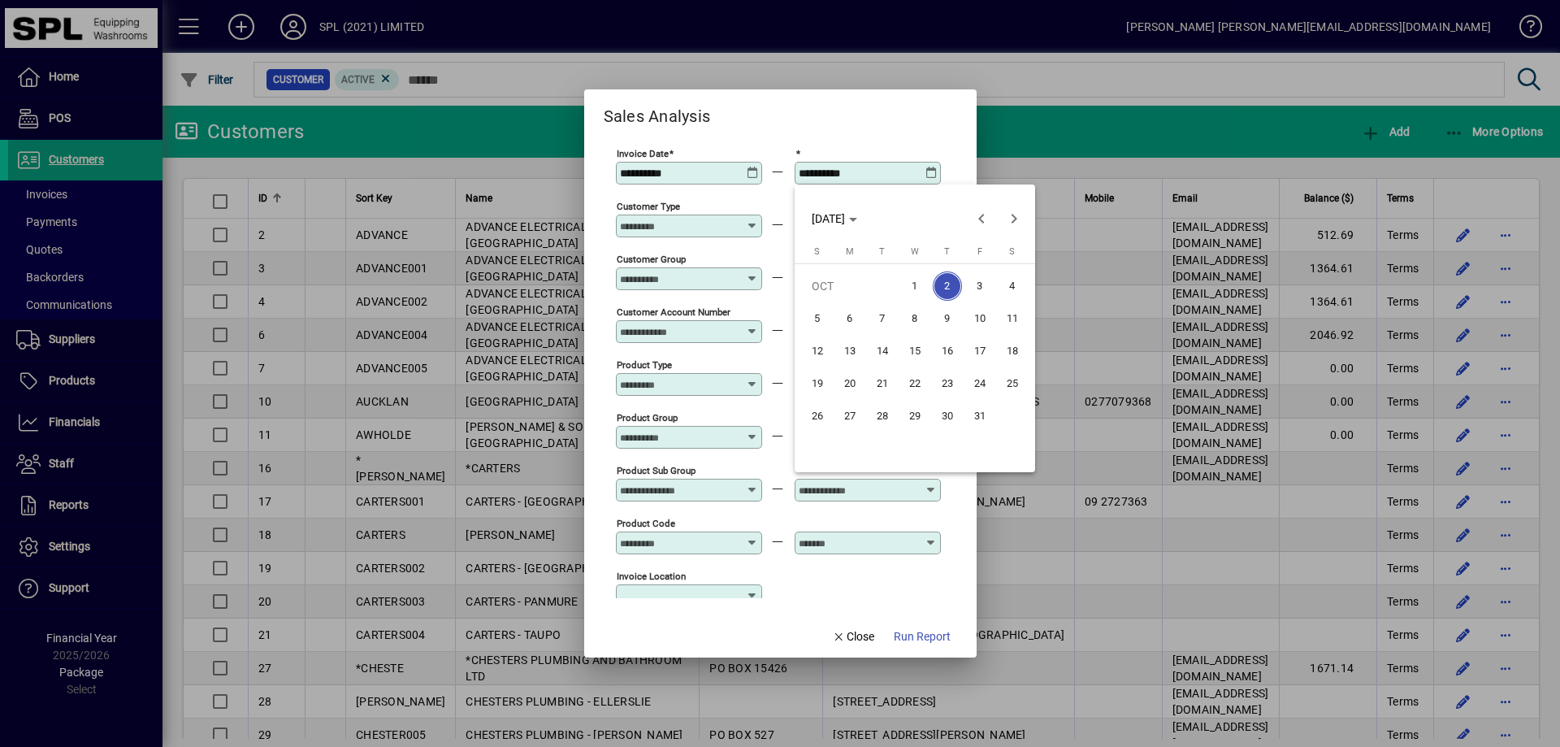
click at [909, 287] on span "1" at bounding box center [914, 285] width 29 height 29
type input "**********"
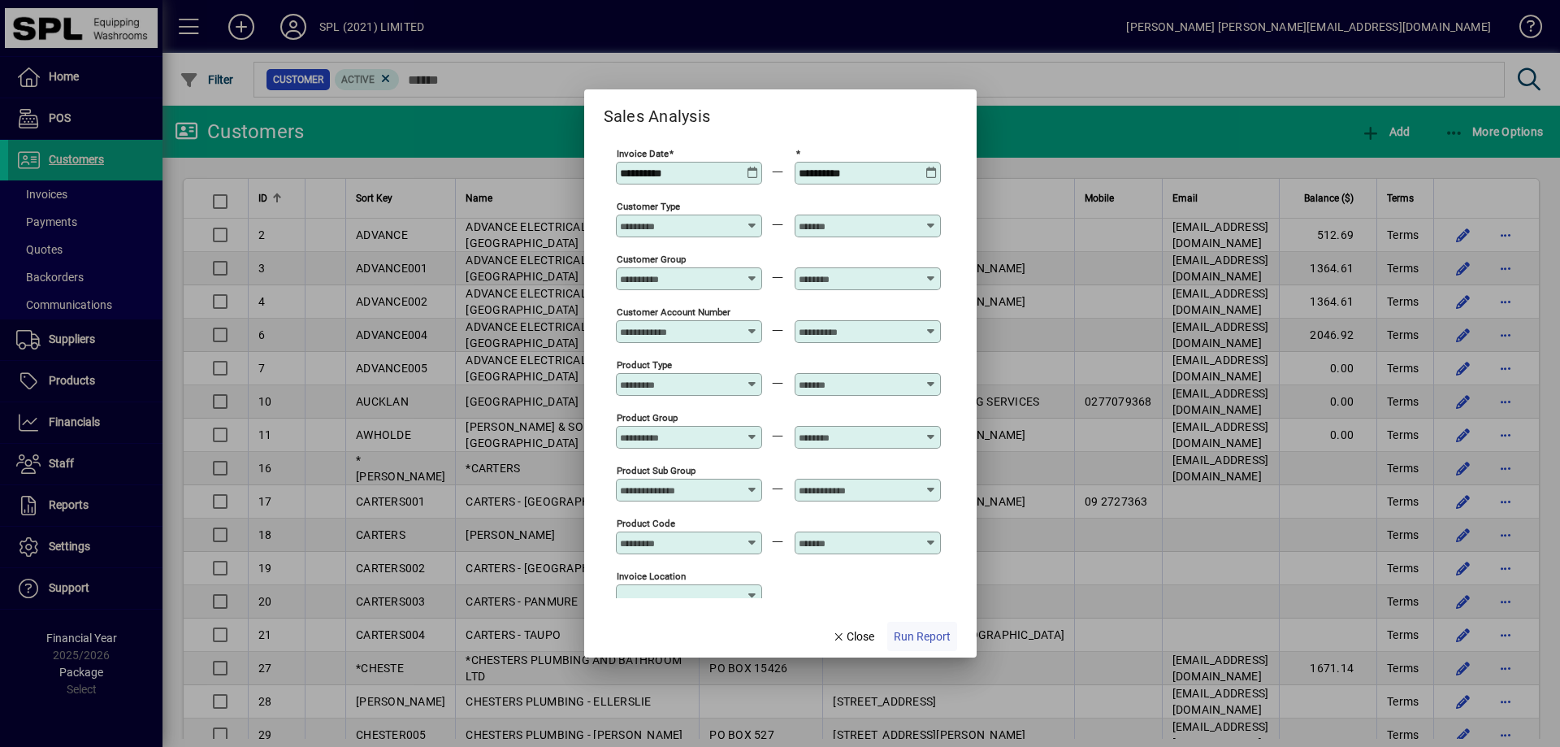
click at [935, 643] on span "Run Report" at bounding box center [922, 636] width 57 height 17
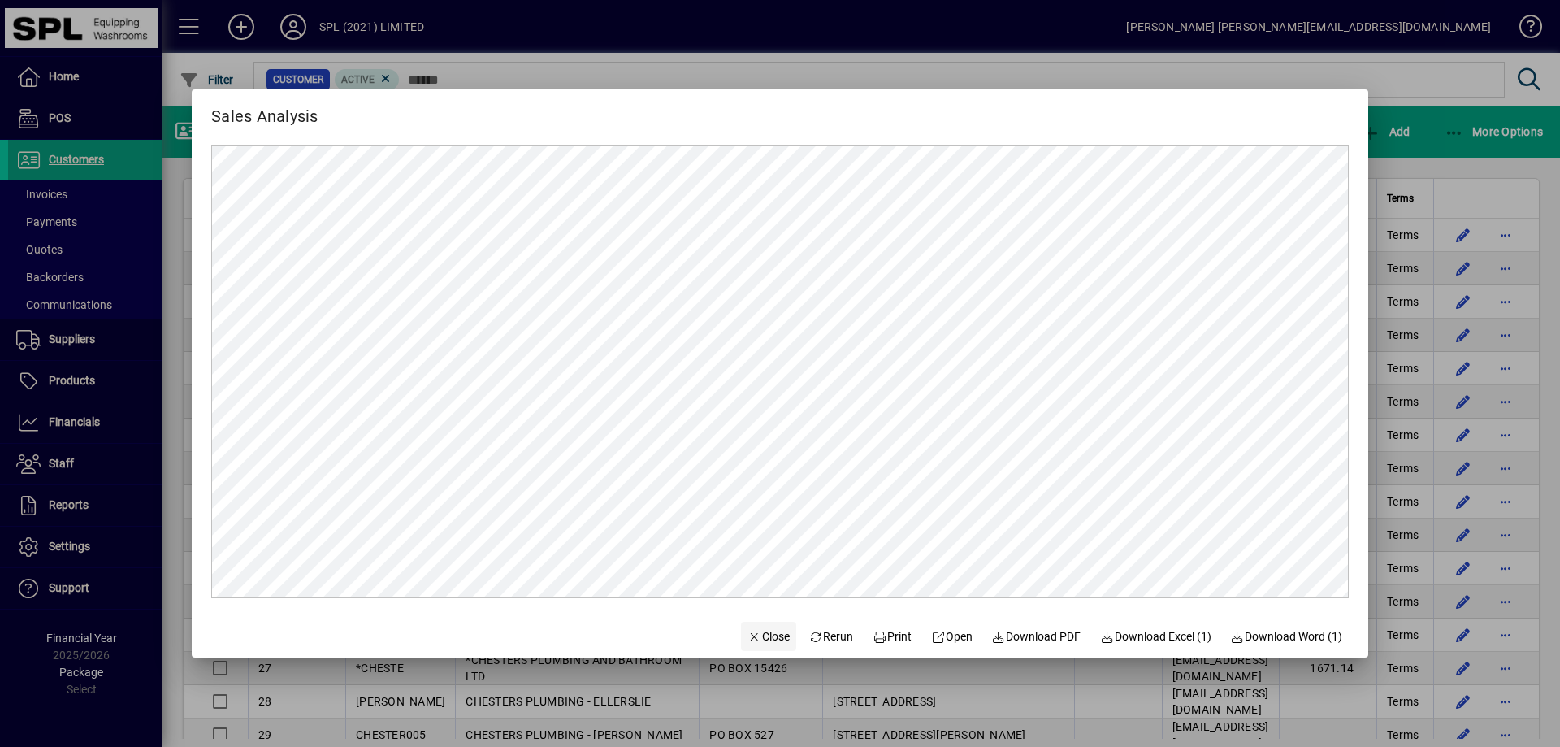
click at [756, 634] on span "Close" at bounding box center [768, 636] width 42 height 17
